Goal: Task Accomplishment & Management: Use online tool/utility

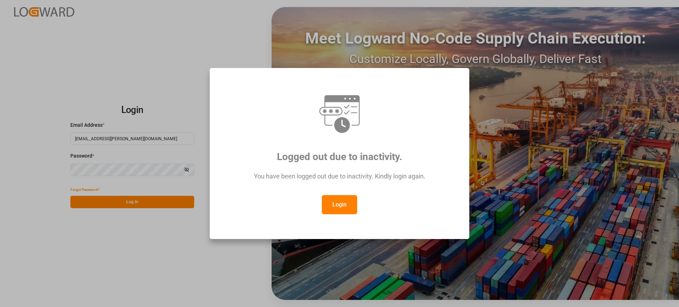
click at [342, 202] on button "Login" at bounding box center [339, 204] width 35 height 19
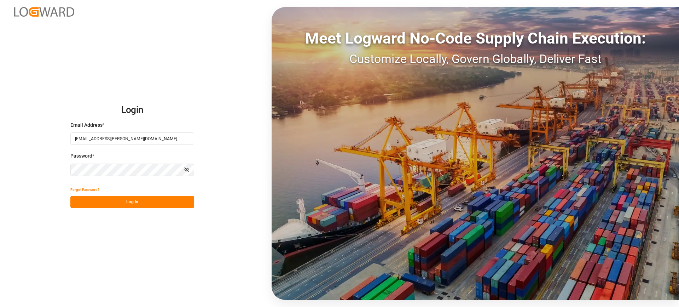
click at [145, 203] on button "Log In" at bounding box center [132, 202] width 124 height 12
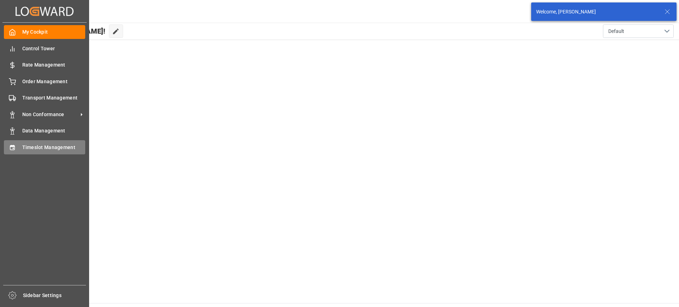
click at [25, 147] on span "Timeslot Management" at bounding box center [53, 147] width 63 height 7
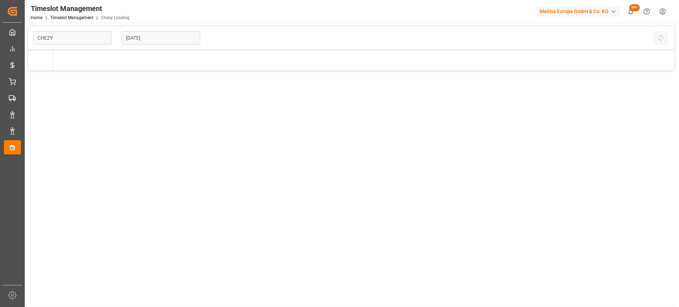
type input "Chezy Loading"
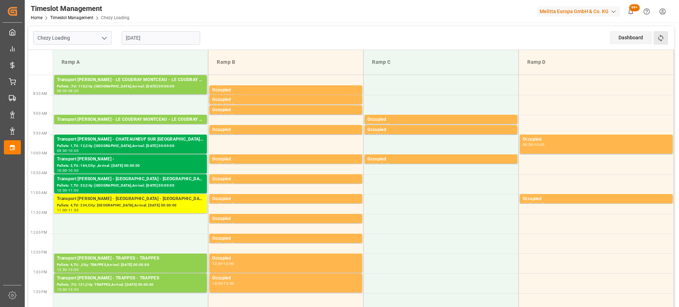
click at [656, 37] on button "Refresh Time Slots" at bounding box center [661, 37] width 15 height 13
click at [158, 88] on div "Pallets: ,TU: 110,City: [GEOGRAPHIC_DATA],Arrival: [DATE] 00:00:00" at bounding box center [130, 86] width 147 height 6
click at [127, 118] on div "Transport [PERSON_NAME] - LE COUDRAY MONTCEAU - LE COUDRAY MONTCEAU" at bounding box center [130, 119] width 147 height 7
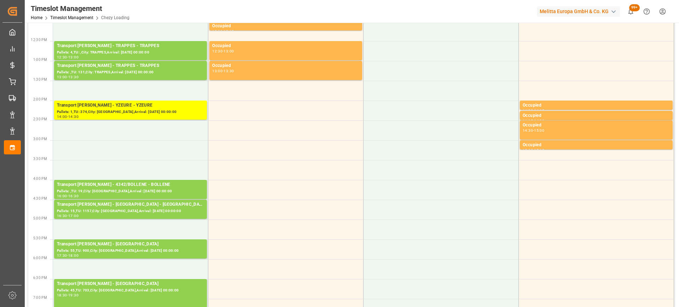
scroll to position [283, 0]
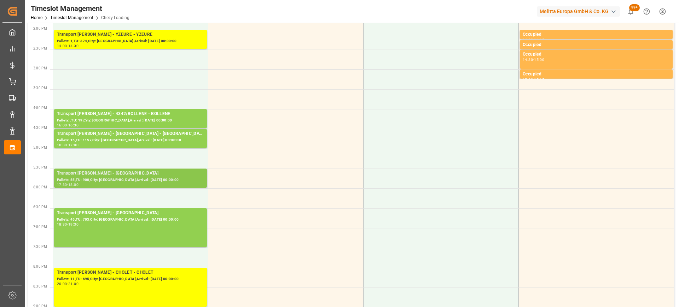
click at [142, 178] on div "Pallets: 55,TU: 900,City: [GEOGRAPHIC_DATA],Arrival: [DATE] 00:00:00" at bounding box center [130, 180] width 147 height 6
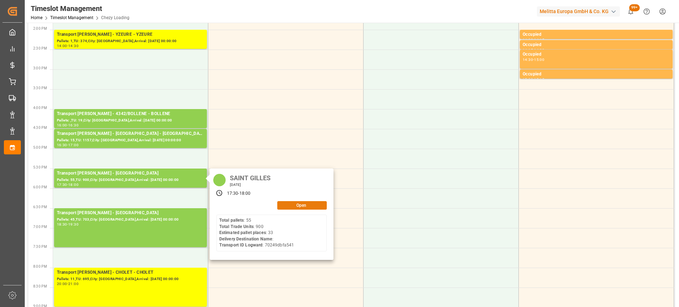
click at [305, 203] on button "Open" at bounding box center [302, 205] width 50 height 8
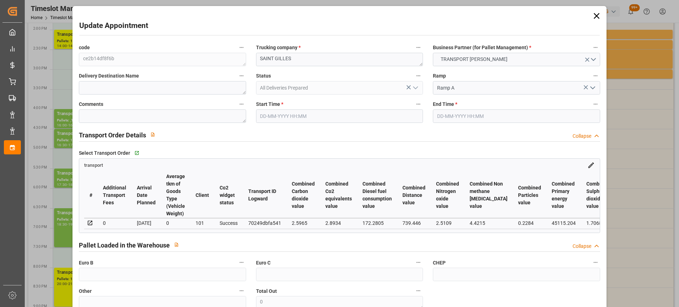
type input "33"
type input "1485.2"
type input "0"
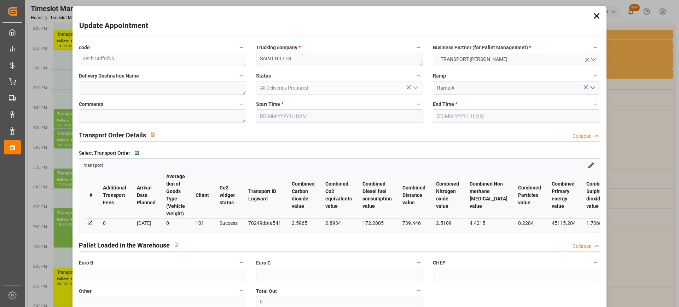
type input "1425.0494"
type input "-60.1506"
type input "0"
type input "5323.948"
type input "8616"
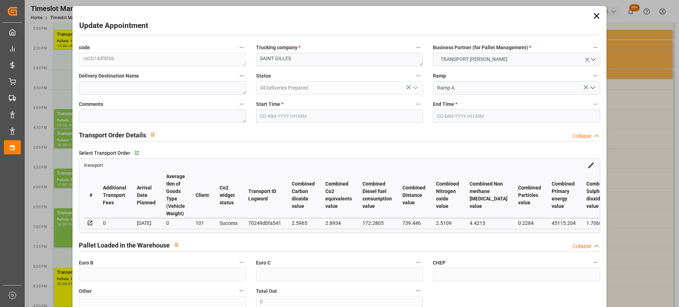
type input "40971.16"
type input "30"
type input "55"
type input "900"
type input "65"
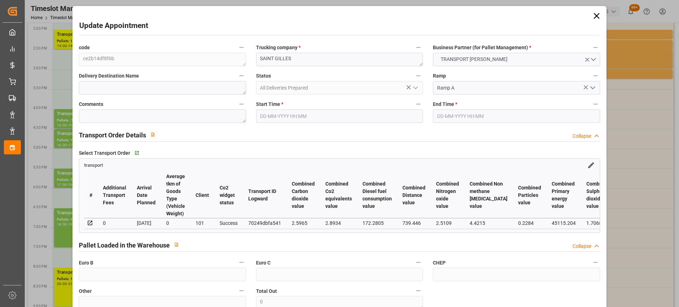
type input "101"
type input "6790.464"
type input "0"
type input "4710.8598"
type input "0"
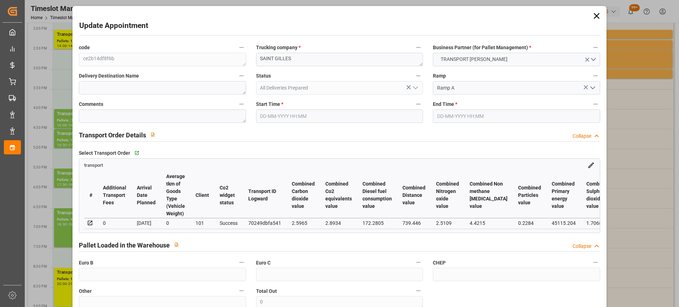
type input "0"
type input "21"
type input "35"
type input "[DATE] 17:30"
type input "[DATE] 18:00"
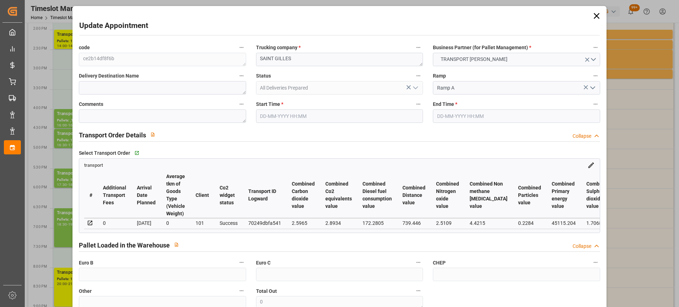
type input "[DATE] 14:32"
type input "[DATE] 12:36"
type input "[DATE]"
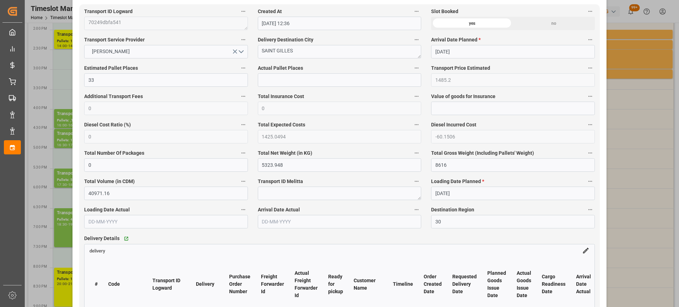
scroll to position [531, 0]
